Goal: Task Accomplishment & Management: Manage account settings

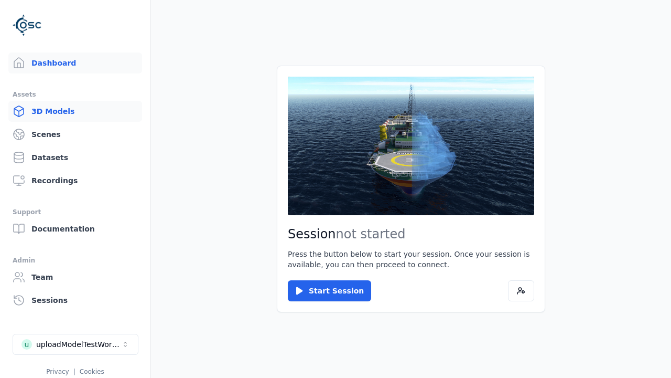
click at [75, 111] on link "3D Models" at bounding box center [75, 111] width 134 height 21
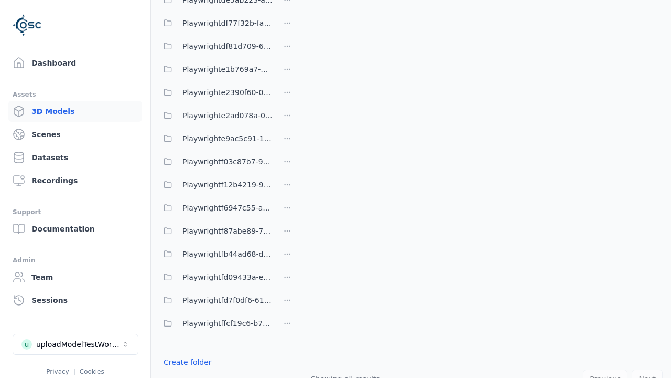
click at [187, 362] on link "Create folder" at bounding box center [188, 362] width 48 height 10
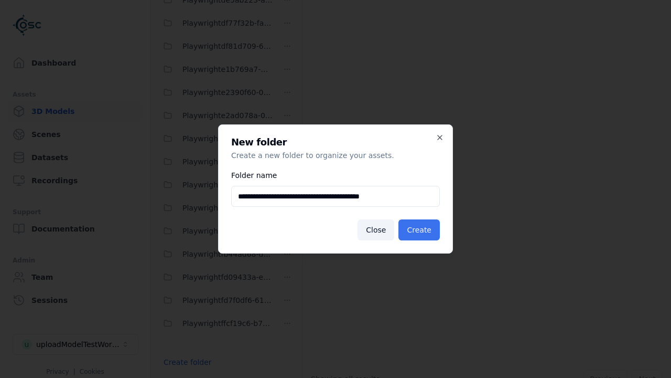
type input "**********"
click at [419, 230] on button "Create" at bounding box center [419, 229] width 41 height 21
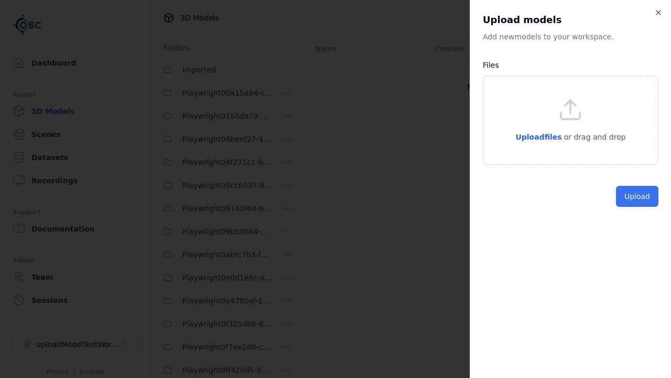
click at [637, 207] on button "Upload" at bounding box center [637, 196] width 42 height 21
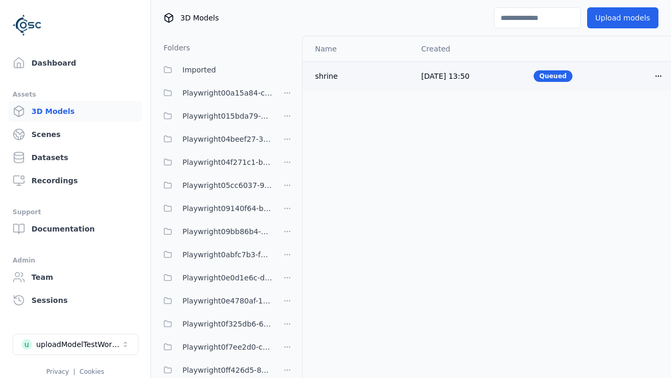
click at [659, 76] on html "Support Dashboard Assets 3D Models Scenes Datasets Recordings Support Documenta…" at bounding box center [335, 189] width 671 height 378
click at [636, 115] on div "Delete" at bounding box center [636, 116] width 62 height 17
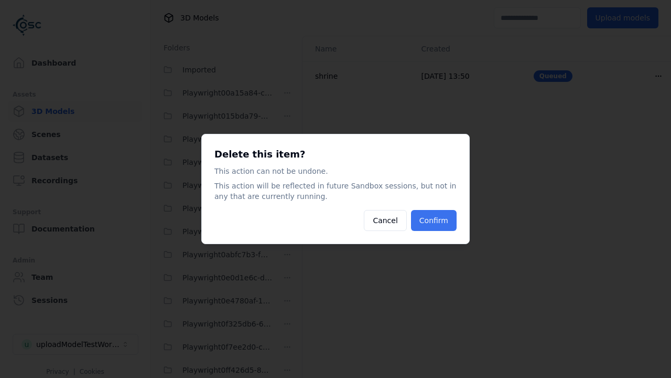
click at [434, 220] on button "Confirm" at bounding box center [434, 220] width 46 height 21
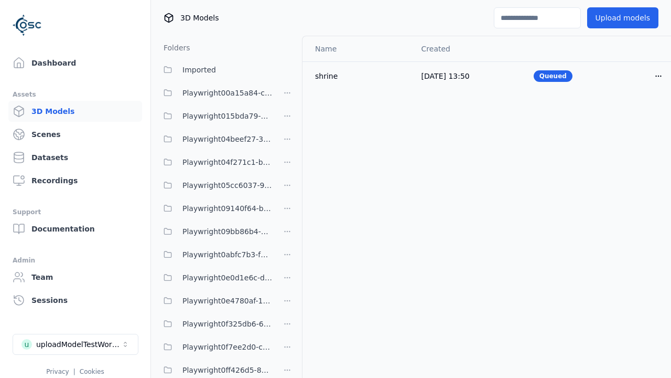
click at [287, 189] on html "Support Dashboard Assets 3D Models Scenes Datasets Recordings Support Documenta…" at bounding box center [335, 189] width 671 height 378
